Goal: Information Seeking & Learning: Check status

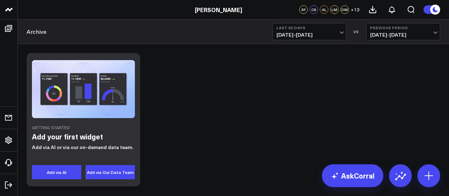
click at [319, 106] on div "Getting Started Add your first widget Add via AI or via our on-demand data team…" at bounding box center [233, 119] width 421 height 140
click at [243, 75] on div "Getting Started Add your first widget Add via AI or via our on-demand data team…" at bounding box center [233, 119] width 421 height 140
click at [222, 103] on div "Getting Started Add your first widget Add via AI or via our on-demand data team…" at bounding box center [233, 119] width 421 height 140
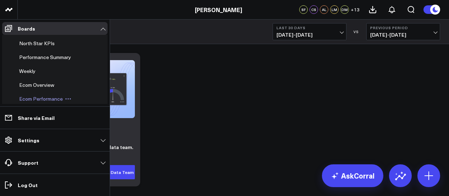
click at [29, 99] on span "Ecom Performance" at bounding box center [41, 98] width 44 height 7
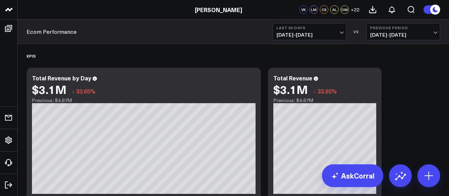
click at [403, 35] on span "06/16/25 - 07/15/25" at bounding box center [403, 35] width 66 height 6
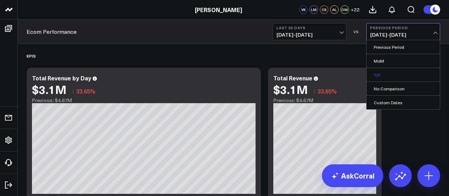
click at [397, 74] on link "YoY" at bounding box center [403, 74] width 73 height 13
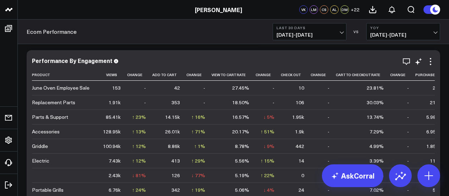
scroll to position [1917, 0]
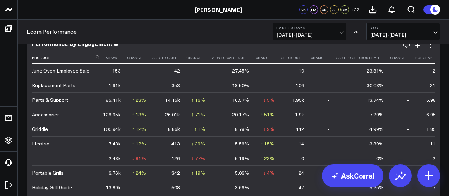
click at [435, 59] on icon at bounding box center [438, 57] width 6 height 4
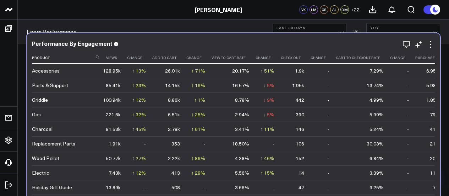
click at [435, 59] on icon at bounding box center [438, 57] width 6 height 4
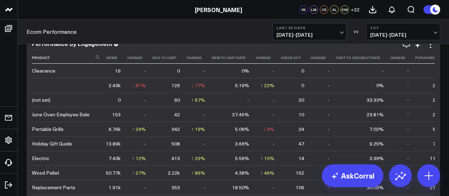
click at [435, 59] on icon at bounding box center [438, 57] width 6 height 4
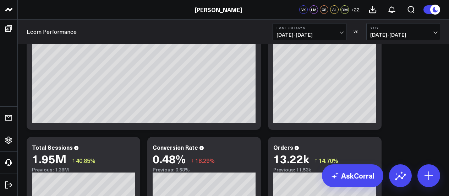
scroll to position [0, 0]
